Goal: Task Accomplishment & Management: Use online tool/utility

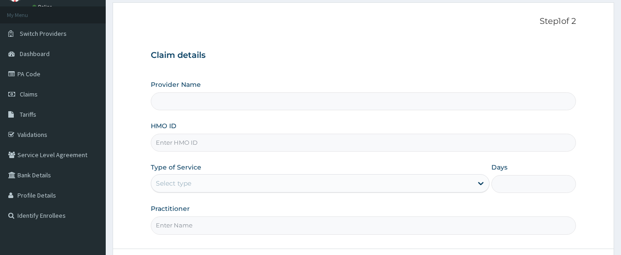
click at [194, 141] on input "HMO ID" at bounding box center [364, 143] width 426 height 18
